Goal: Find specific page/section: Find specific page/section

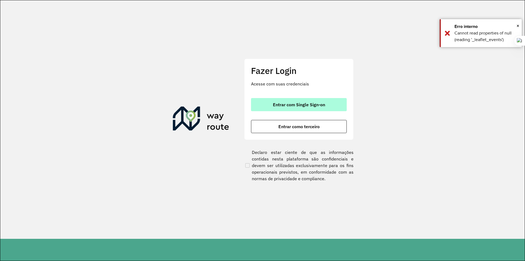
click at [314, 106] on span "Entrar com Single Sign-on" at bounding box center [299, 104] width 52 height 4
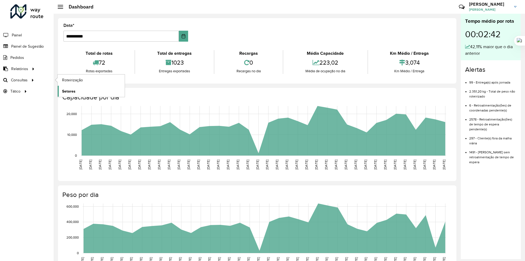
click at [72, 89] on span "Setores" at bounding box center [68, 91] width 13 height 6
